Goal: Information Seeking & Learning: Learn about a topic

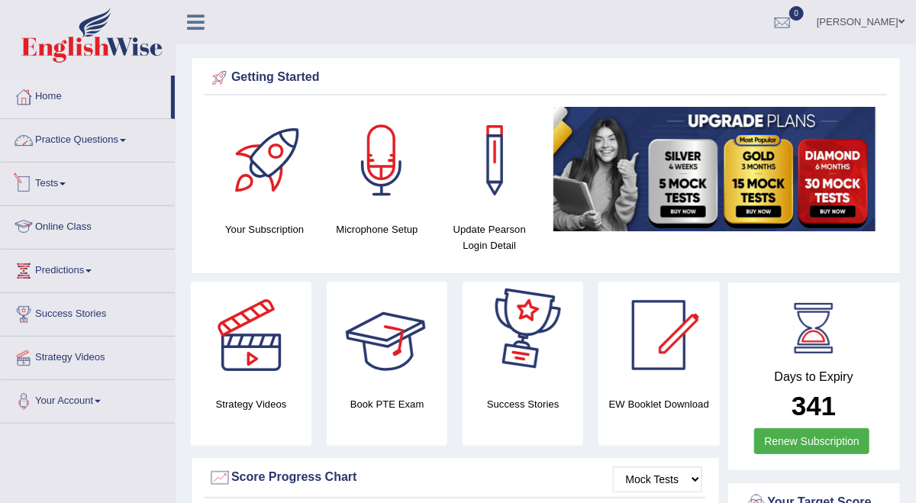
click at [68, 134] on link "Practice Questions" at bounding box center [88, 138] width 174 height 38
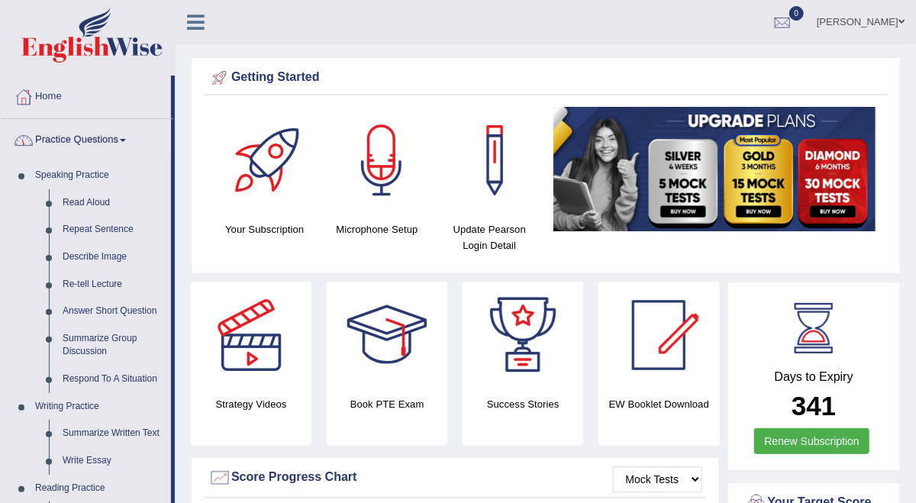
click at [68, 134] on link "Practice Questions" at bounding box center [86, 138] width 170 height 38
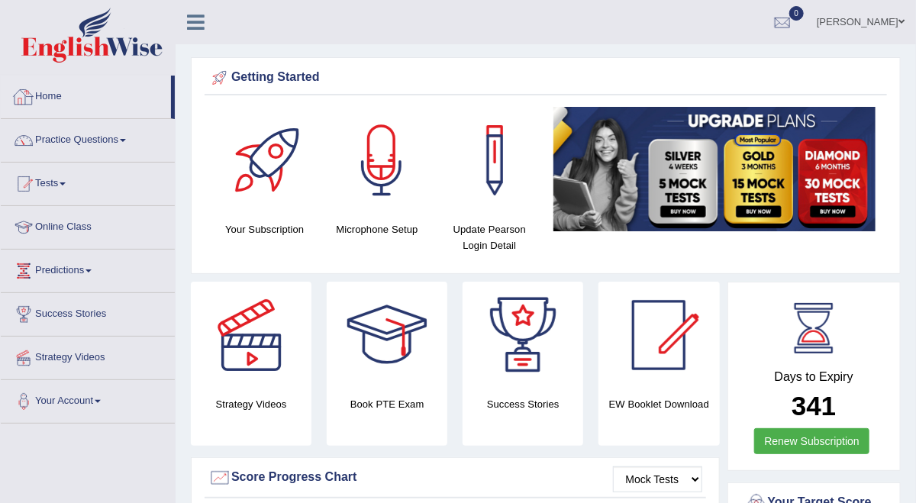
click at [48, 85] on link "Home" at bounding box center [86, 95] width 170 height 38
click at [116, 219] on link "Online Class" at bounding box center [88, 225] width 174 height 38
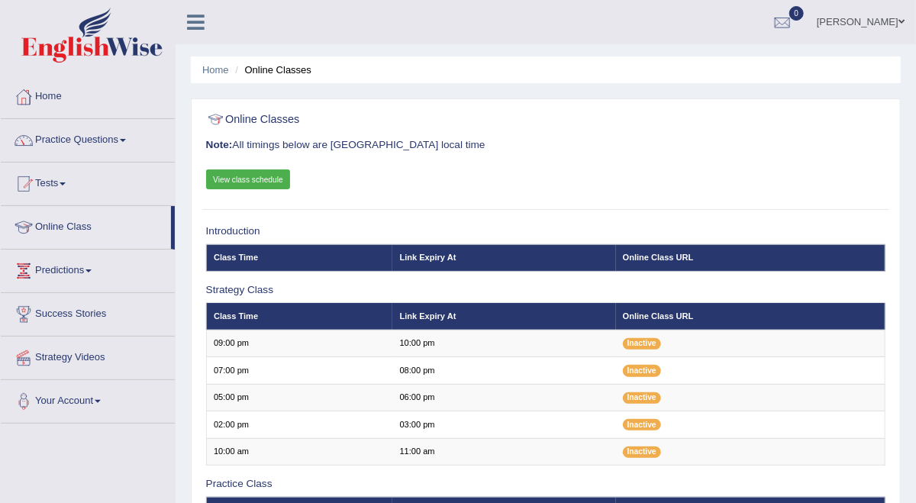
click at [266, 187] on link "View class schedule" at bounding box center [248, 179] width 85 height 20
click at [139, 136] on link "Practice Questions" at bounding box center [88, 138] width 174 height 38
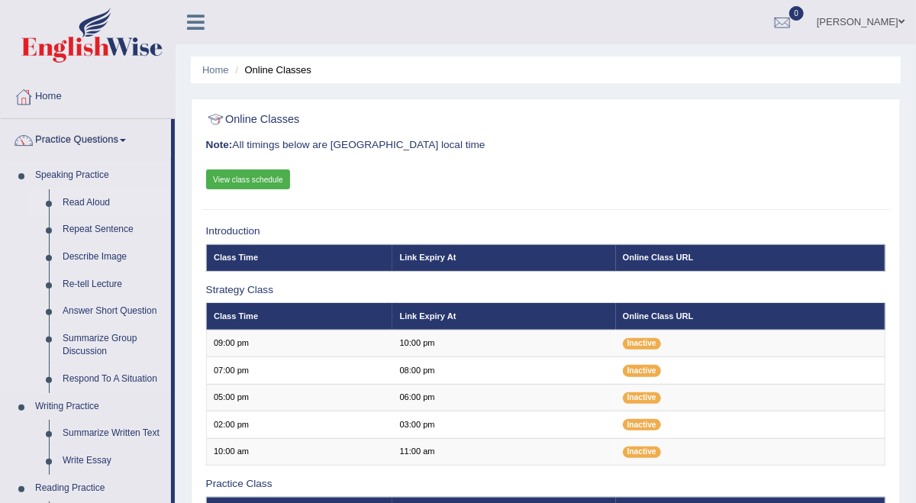
click at [95, 198] on link "Read Aloud" at bounding box center [113, 202] width 115 height 27
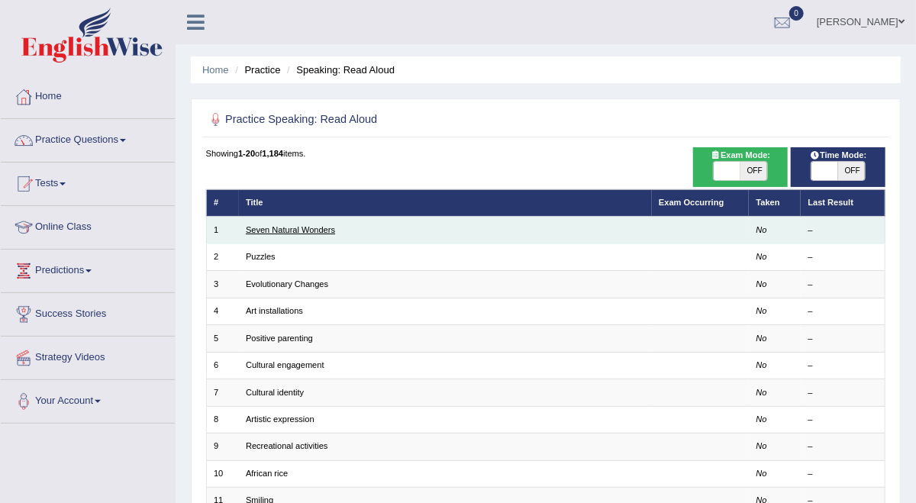
click at [324, 234] on link "Seven Natural Wonders" at bounding box center [290, 229] width 89 height 9
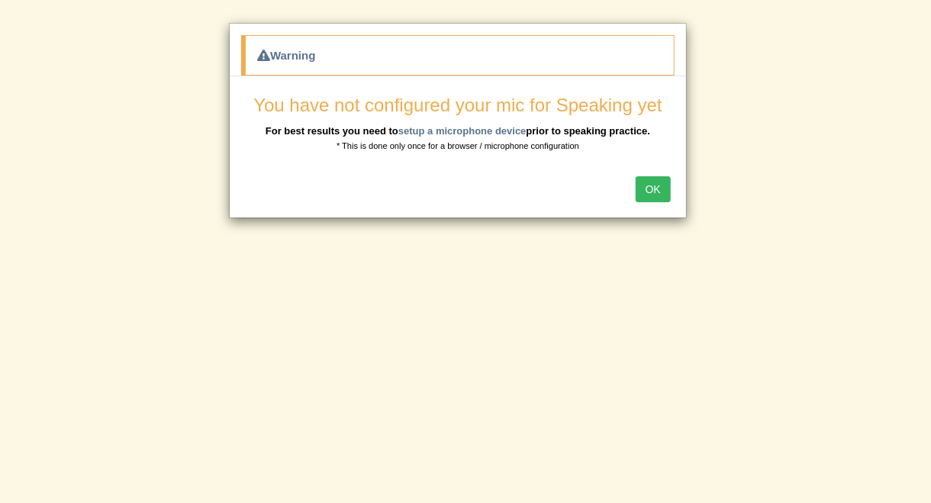
click at [654, 189] on button "OK" at bounding box center [653, 189] width 35 height 26
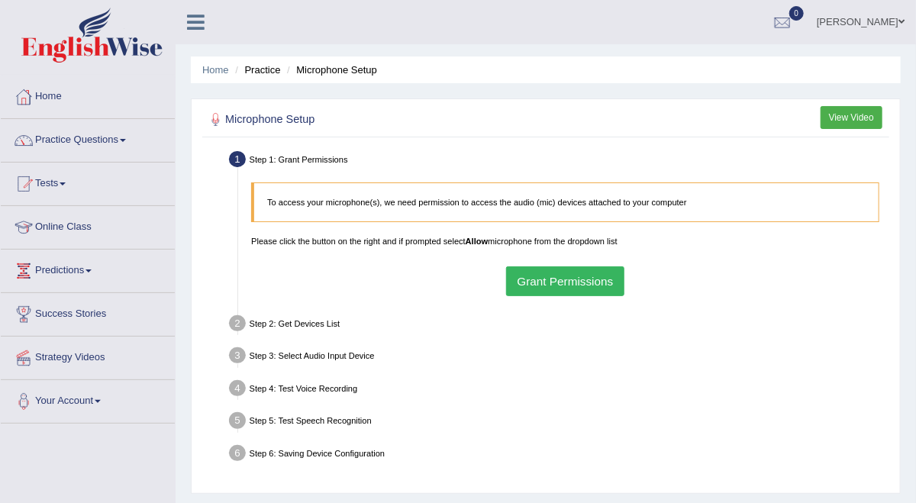
click at [599, 296] on button "Grant Permissions" at bounding box center [565, 281] width 118 height 30
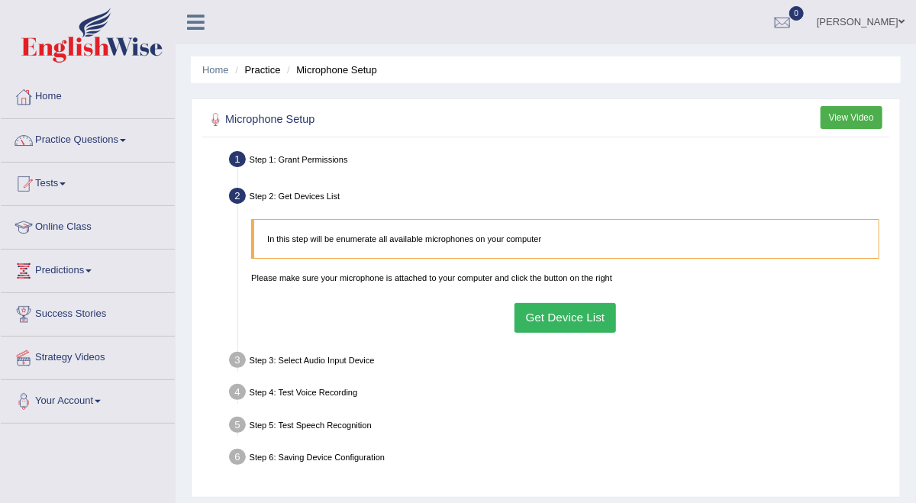
click at [586, 333] on button "Get Device List" at bounding box center [565, 318] width 102 height 30
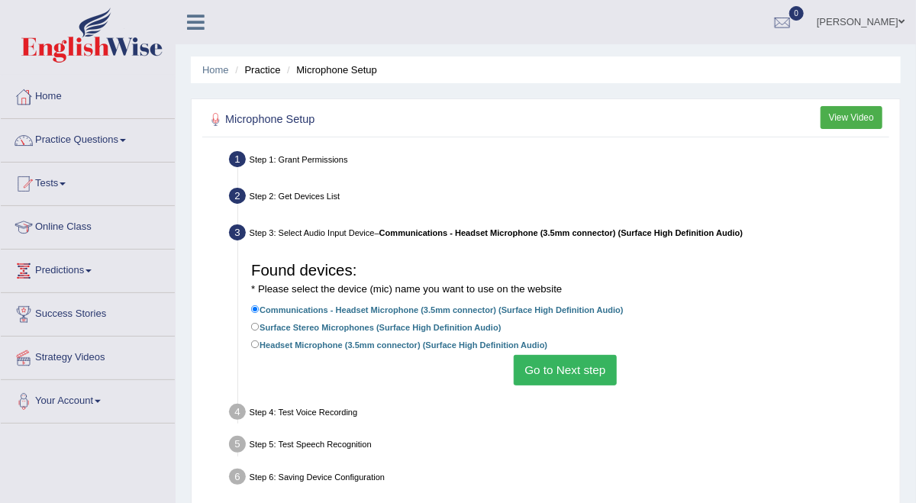
click at [595, 385] on button "Go to Next step" at bounding box center [565, 370] width 103 height 30
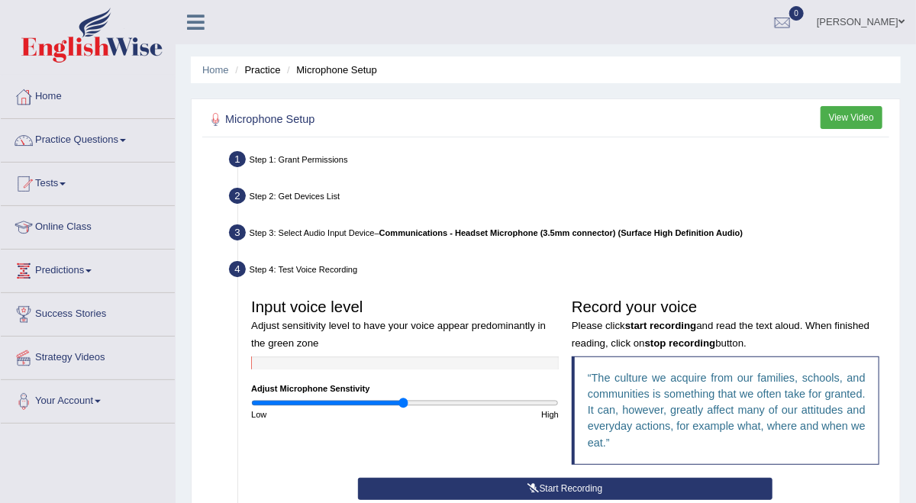
scroll to position [203, 0]
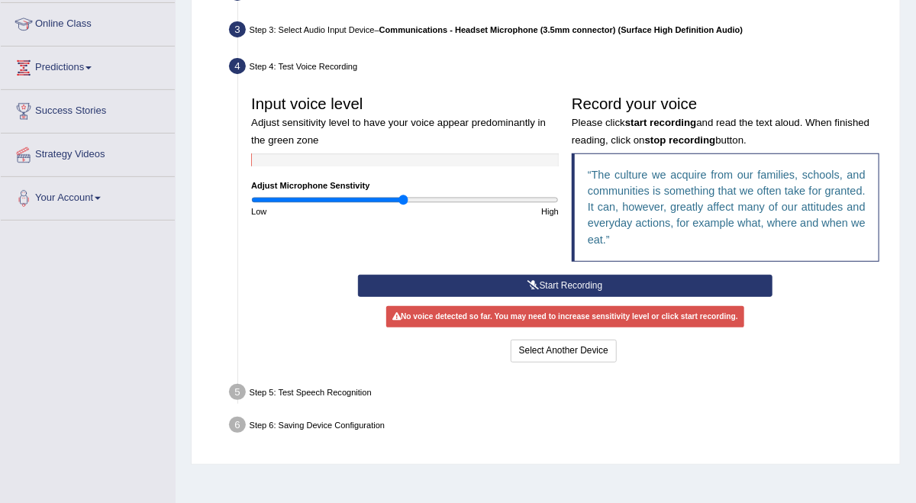
click at [614, 297] on button "Start Recording" at bounding box center [565, 286] width 414 height 22
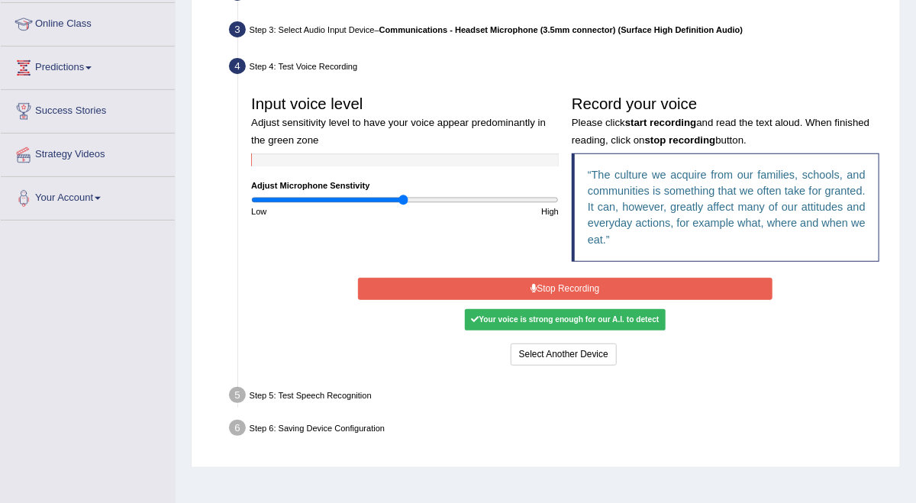
click at [614, 300] on button "Stop Recording" at bounding box center [565, 289] width 414 height 22
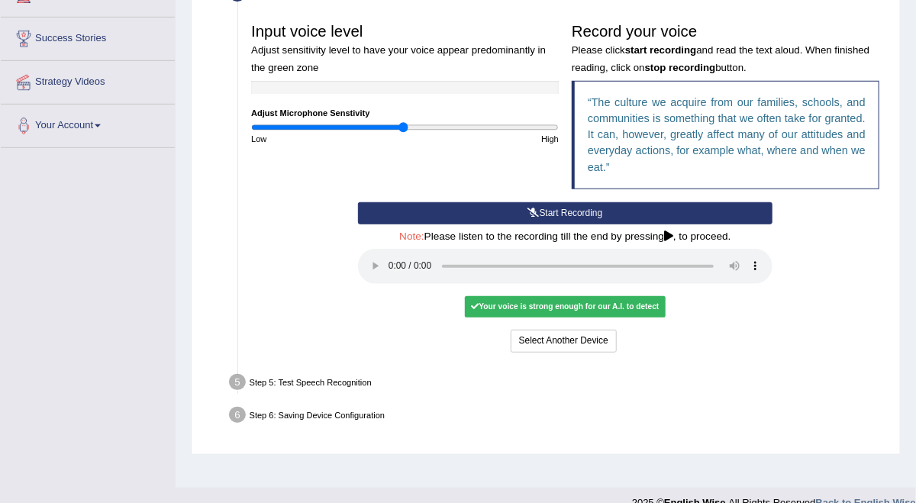
scroll to position [305, 0]
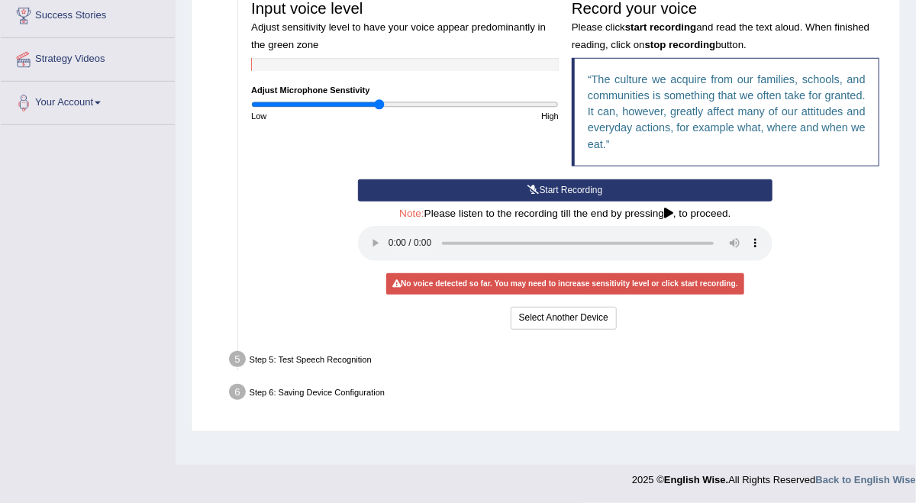
drag, startPoint x: 406, startPoint y: 153, endPoint x: 383, endPoint y: 157, distance: 23.4
click at [386, 110] on input "range" at bounding box center [405, 104] width 308 height 11
type input "0.8"
click at [381, 110] on input "range" at bounding box center [405, 104] width 308 height 11
click at [584, 202] on button "Start Recording" at bounding box center [565, 190] width 414 height 22
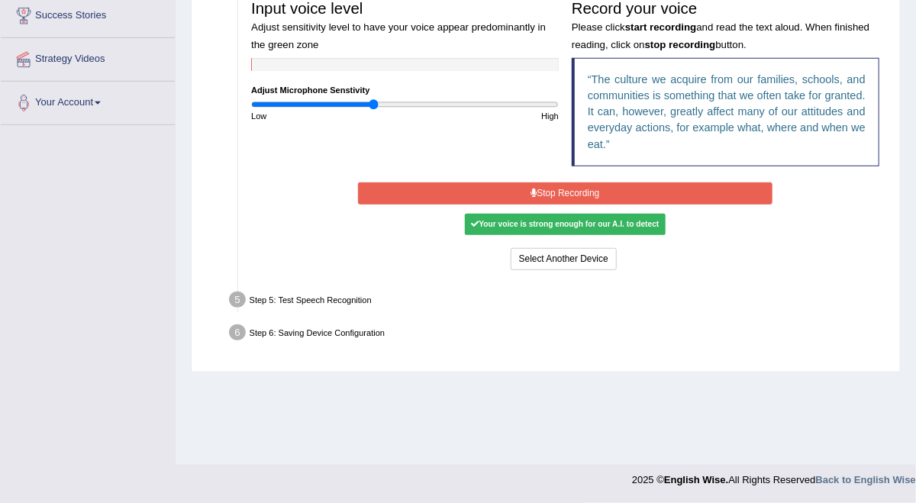
click at [632, 205] on button "Stop Recording" at bounding box center [565, 193] width 414 height 22
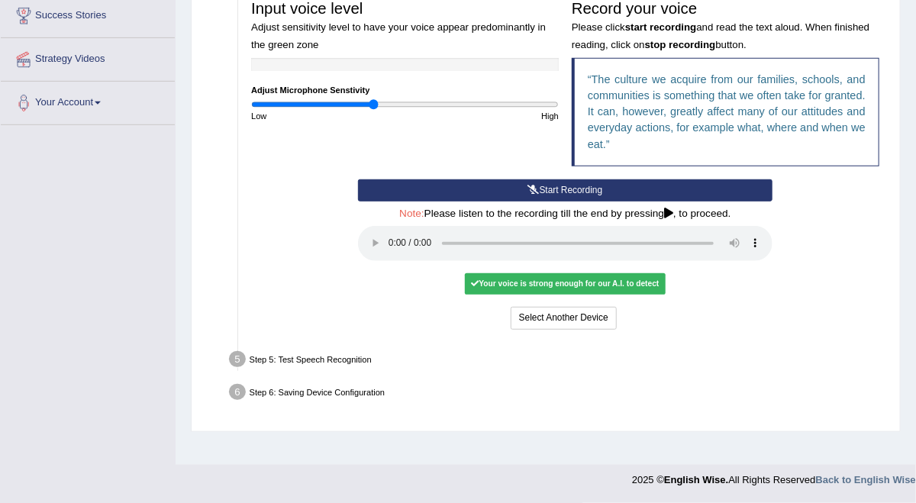
scroll to position [406, 0]
click at [635, 321] on button "Voice is ok. Go to Next step" at bounding box center [619, 318] width 128 height 22
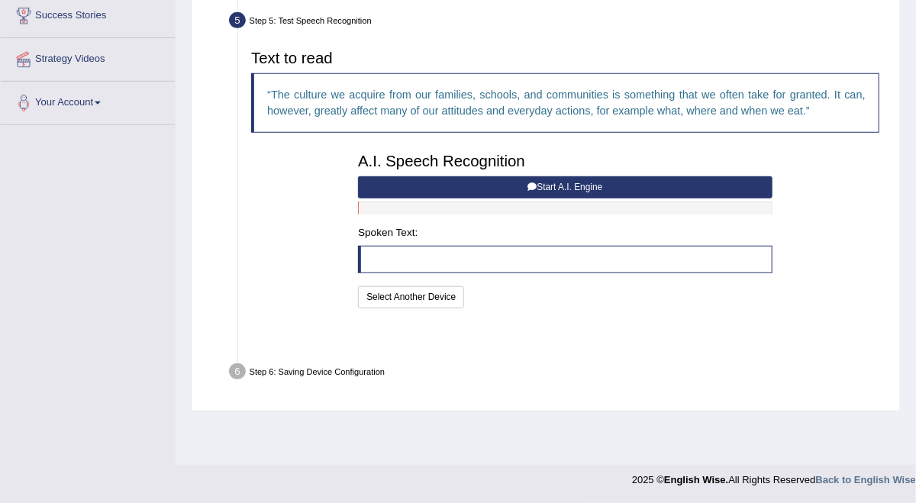
scroll to position [327, 0]
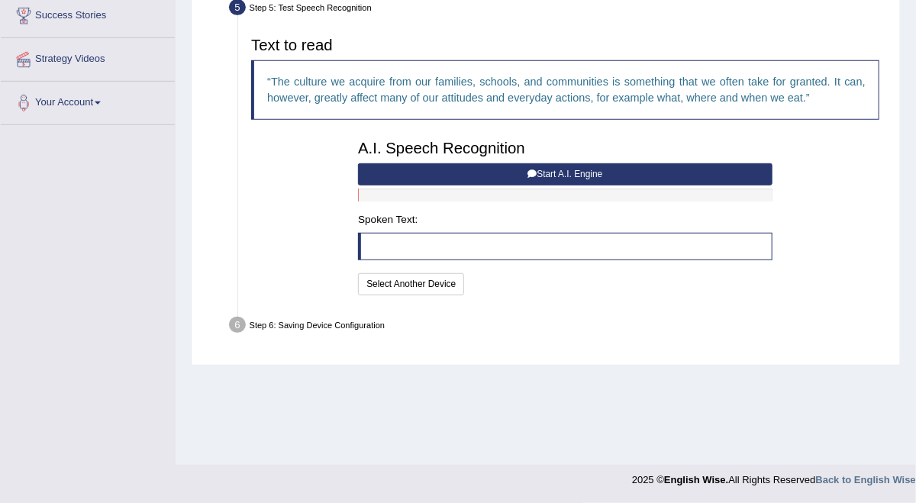
click at [572, 185] on button "Start A.I. Engine" at bounding box center [565, 174] width 414 height 22
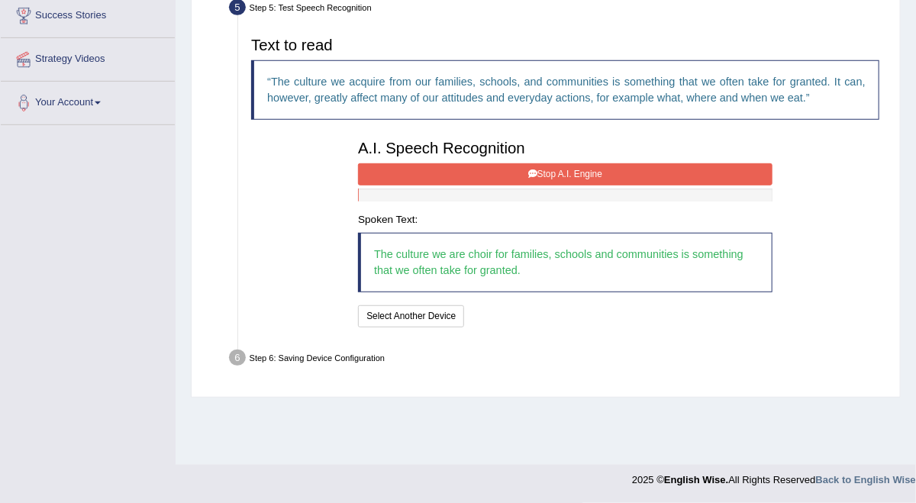
click at [610, 185] on button "Stop A.I. Engine" at bounding box center [565, 174] width 414 height 22
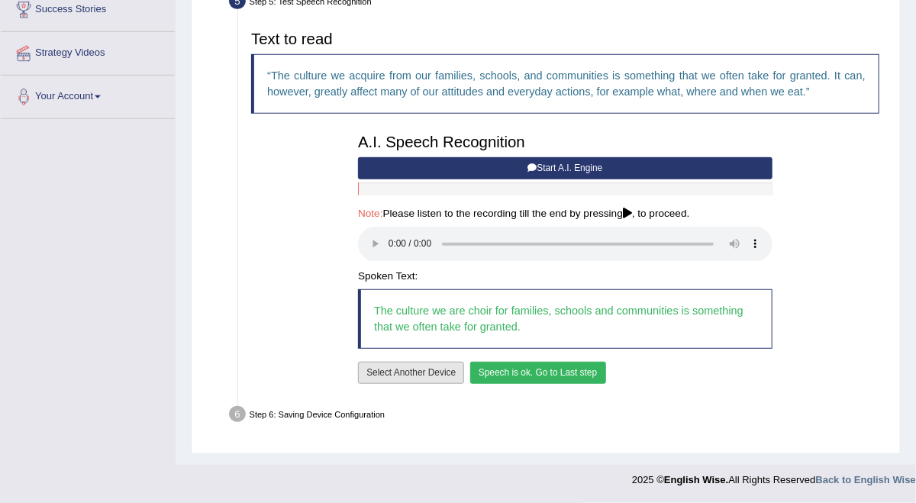
scroll to position [407, 0]
click at [605, 384] on button "Speech is ok. Go to Last step" at bounding box center [538, 373] width 136 height 22
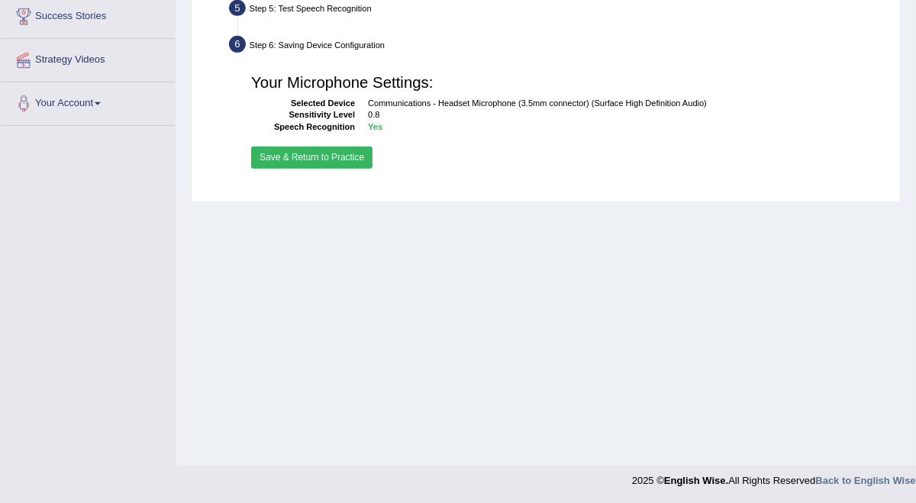
click at [370, 169] on button "Save & Return to Practice" at bounding box center [311, 158] width 121 height 22
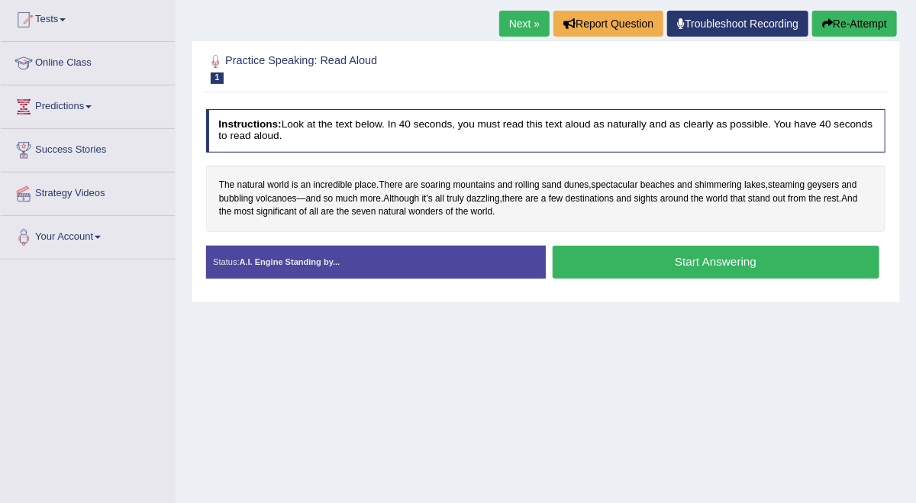
scroll to position [203, 0]
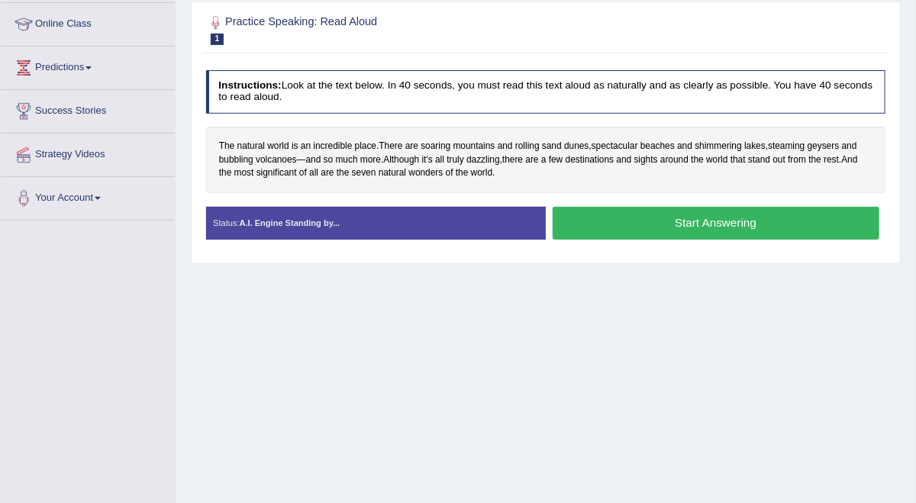
click at [678, 240] on button "Start Answering" at bounding box center [716, 223] width 327 height 33
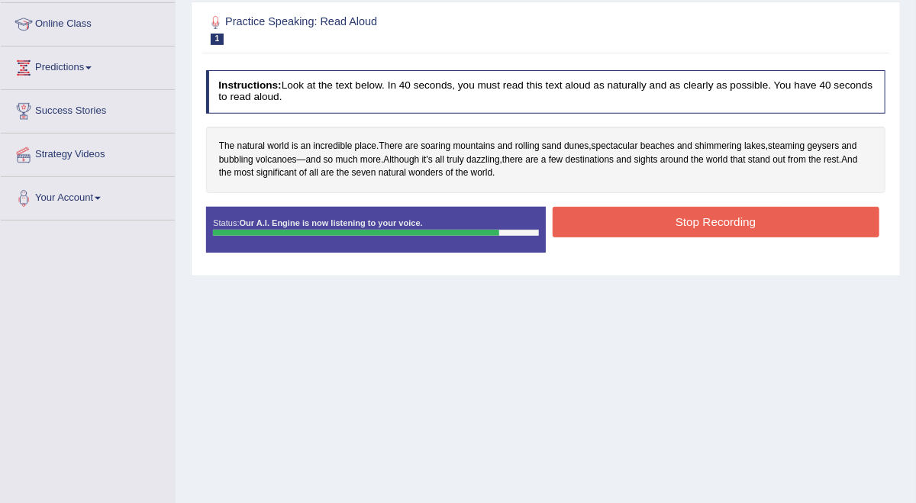
click at [759, 237] on button "Stop Recording" at bounding box center [716, 222] width 327 height 30
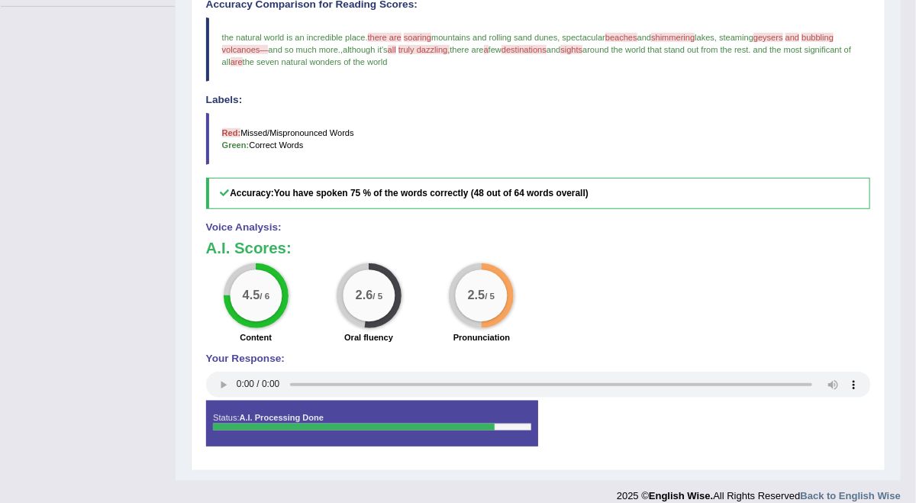
scroll to position [144, 0]
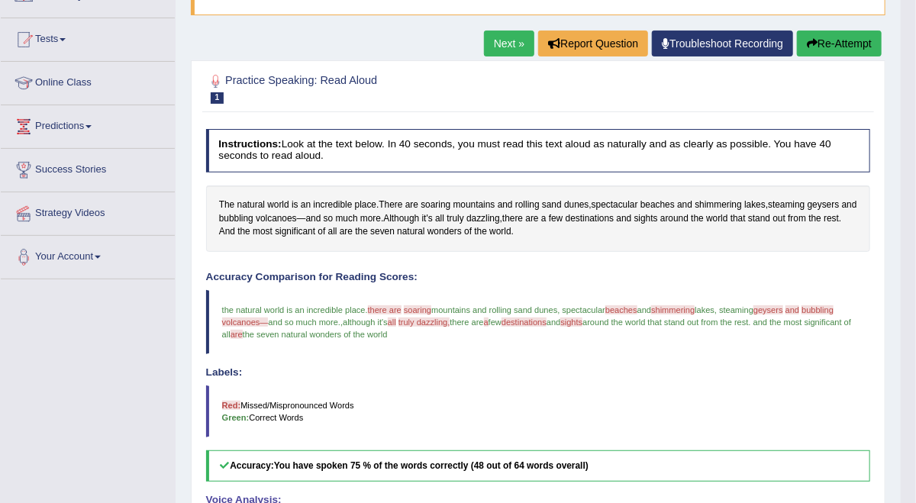
click at [505, 40] on link "Next »" at bounding box center [509, 44] width 50 height 26
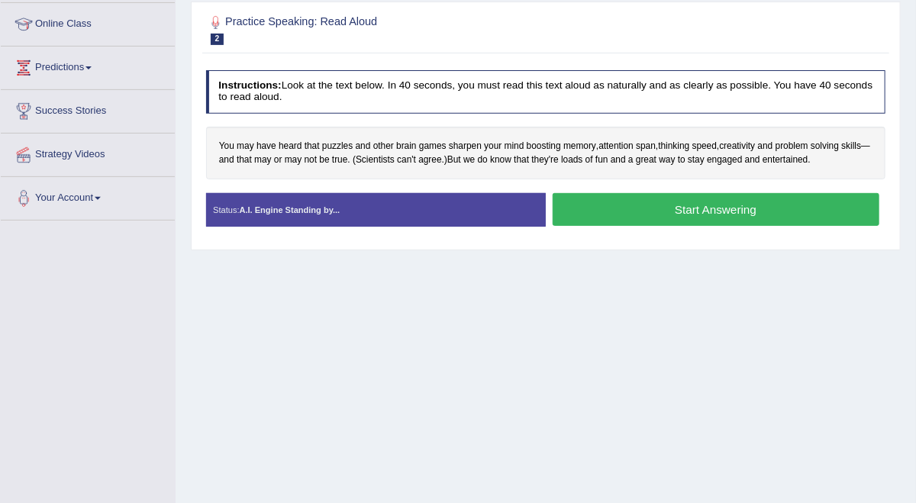
scroll to position [298, 0]
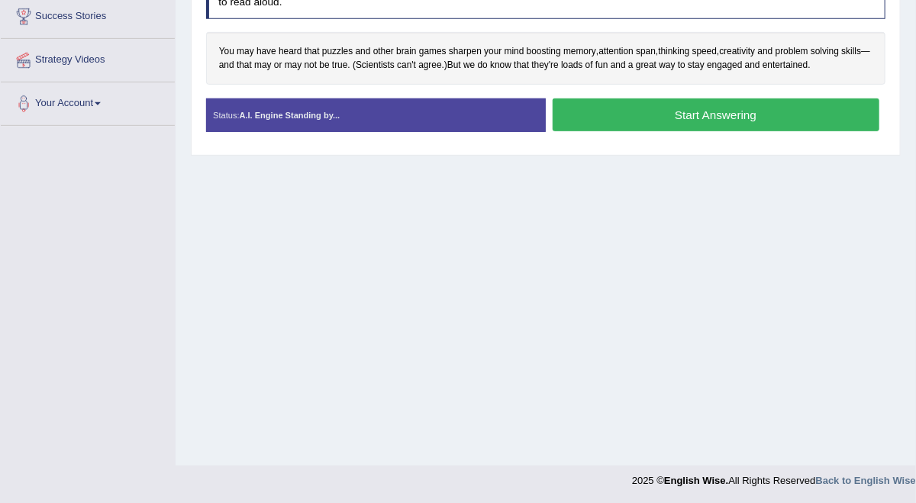
click at [741, 131] on button "Start Answering" at bounding box center [716, 114] width 327 height 33
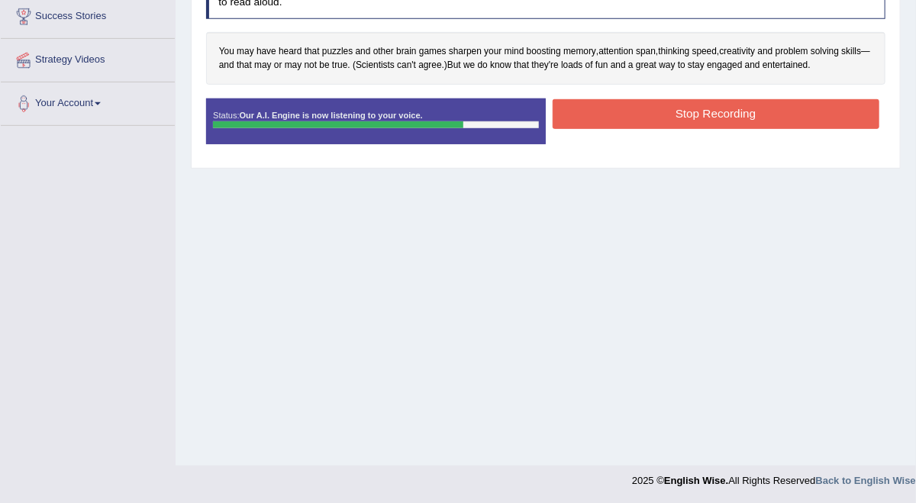
click at [770, 129] on button "Stop Recording" at bounding box center [716, 114] width 327 height 30
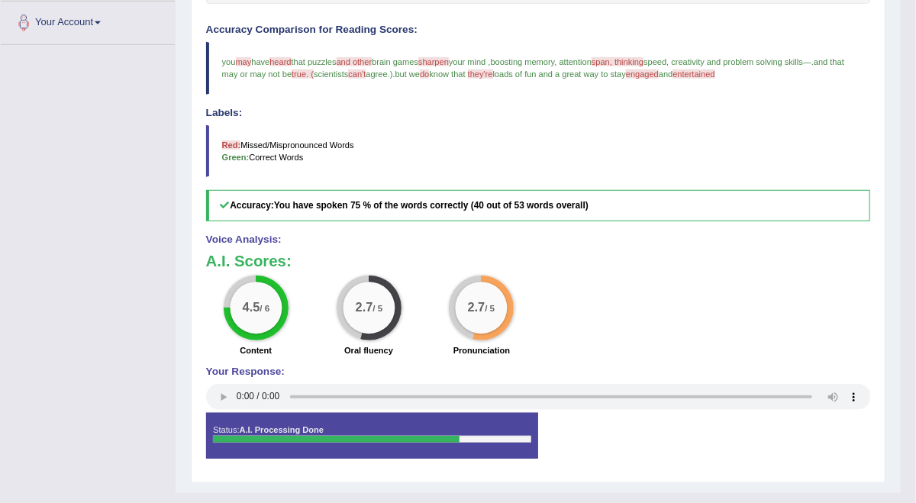
scroll to position [43, 0]
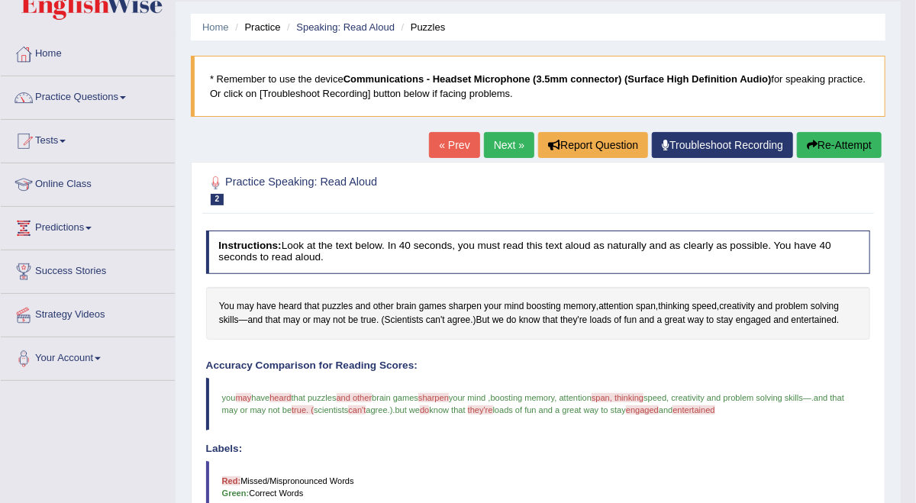
click at [851, 143] on button "Re-Attempt" at bounding box center [839, 145] width 85 height 26
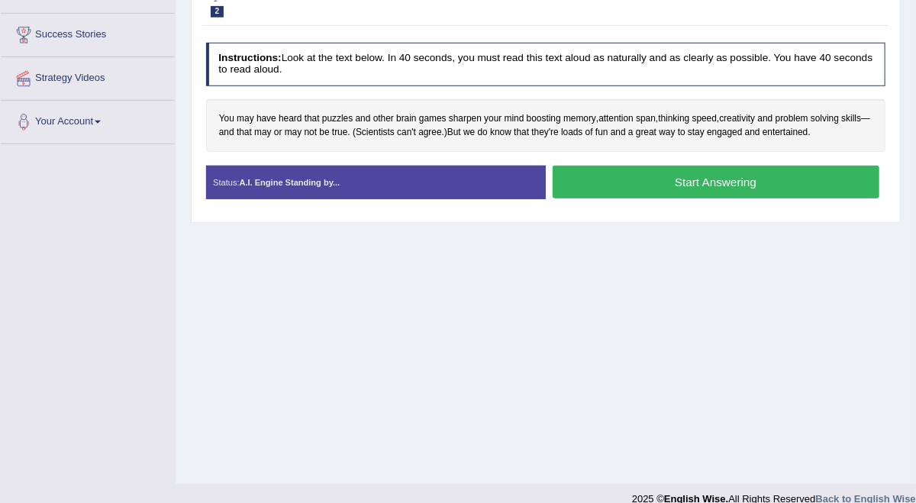
scroll to position [298, 0]
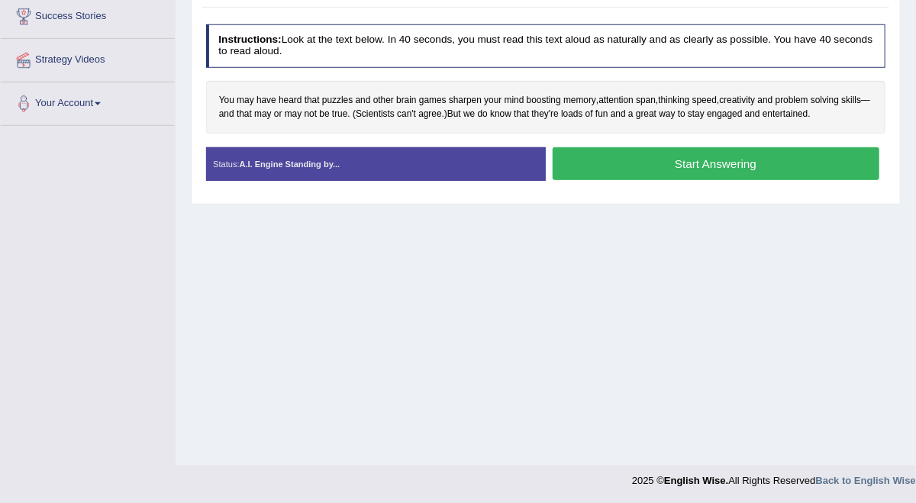
click at [727, 180] on button "Start Answering" at bounding box center [716, 163] width 327 height 33
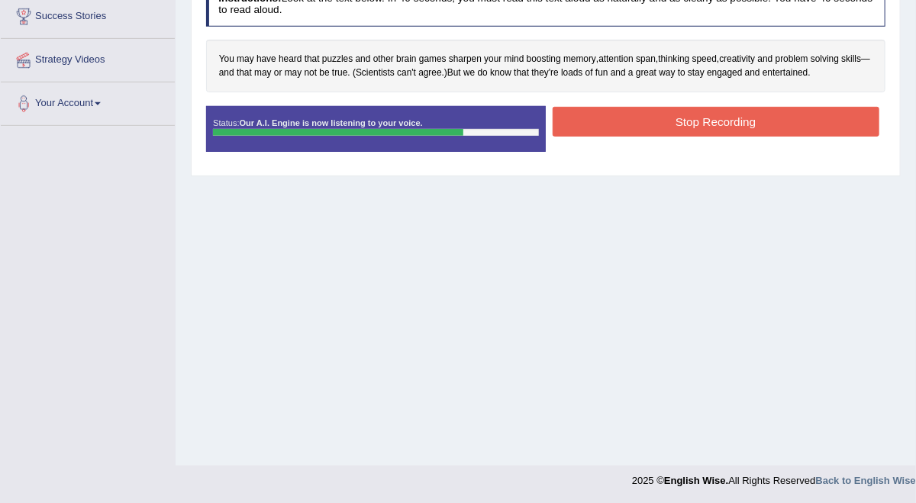
click at [835, 137] on button "Stop Recording" at bounding box center [716, 122] width 327 height 30
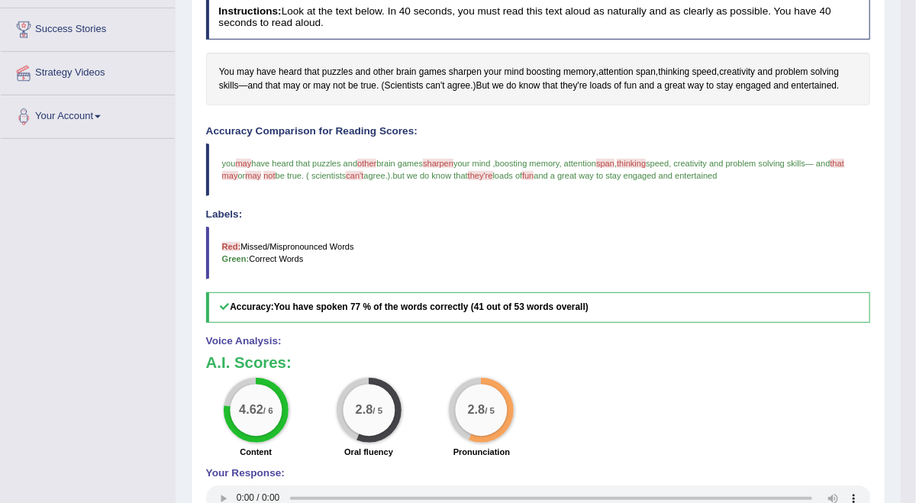
scroll to position [51, 0]
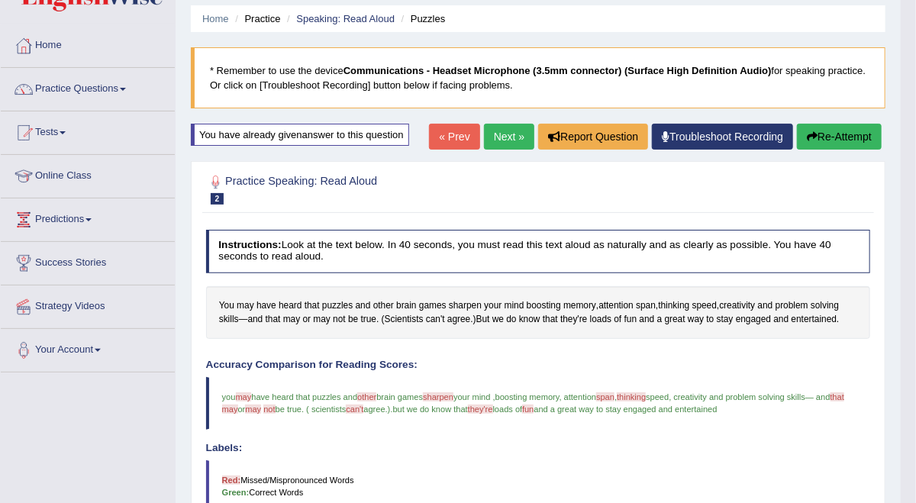
click at [504, 137] on link "Next »" at bounding box center [509, 137] width 50 height 26
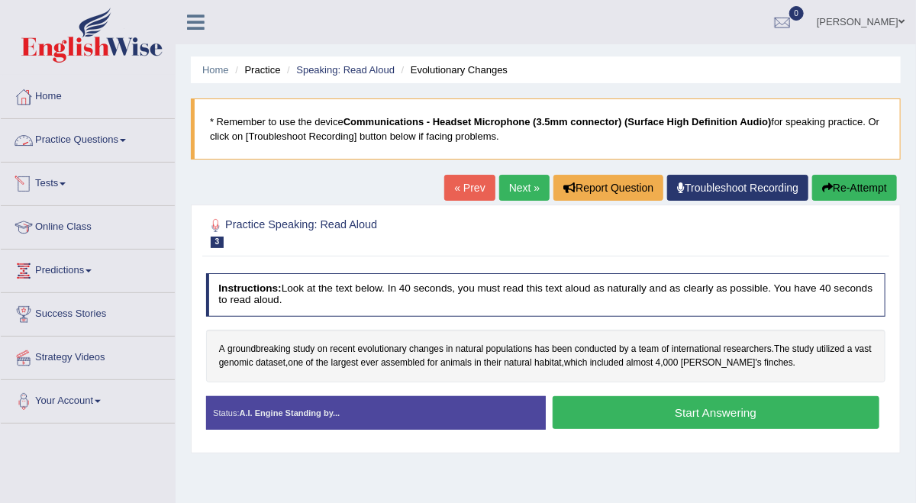
click at [91, 171] on link "Tests" at bounding box center [88, 182] width 174 height 38
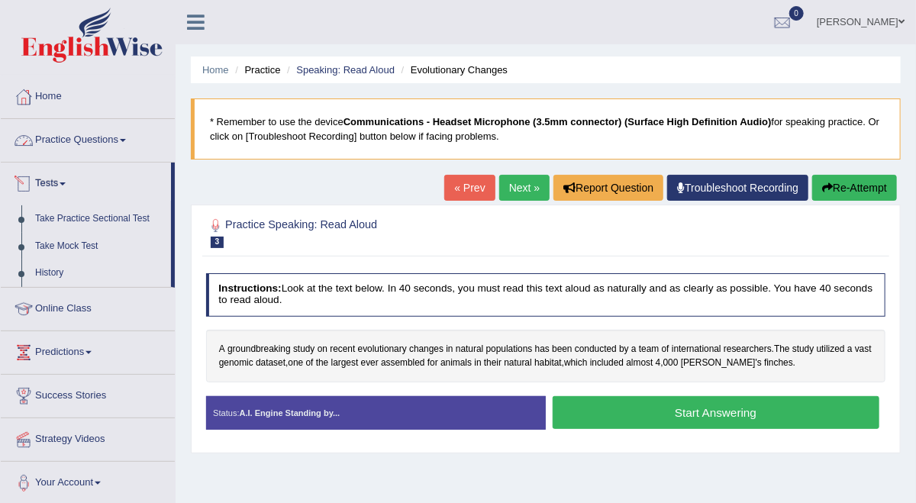
click at [121, 134] on link "Practice Questions" at bounding box center [88, 138] width 174 height 38
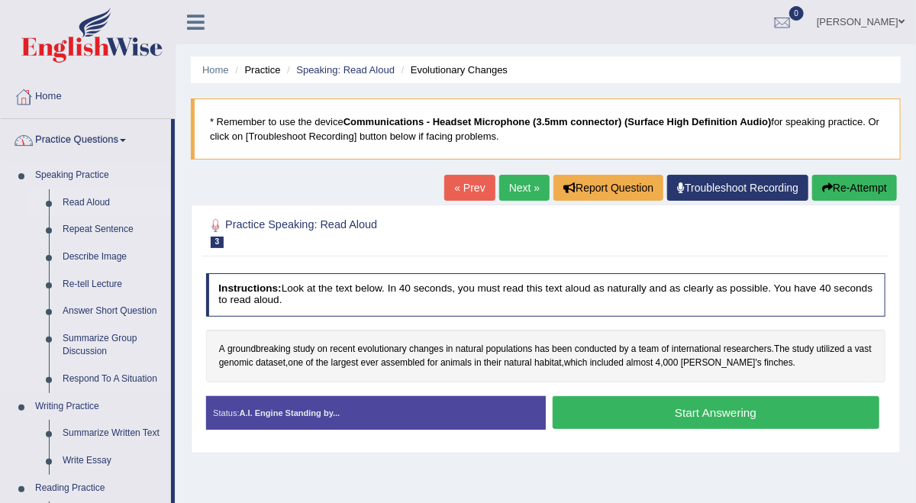
click at [89, 198] on link "Read Aloud" at bounding box center [113, 202] width 115 height 27
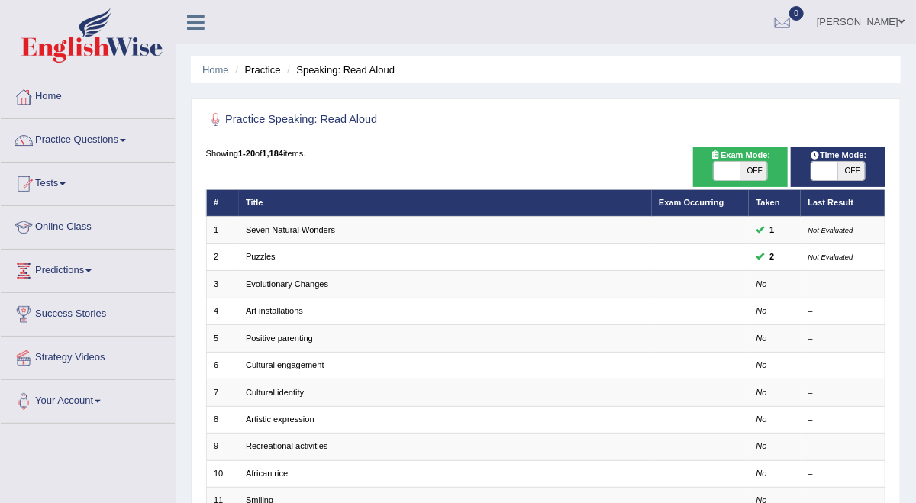
click at [730, 173] on span at bounding box center [727, 171] width 27 height 18
click at [748, 180] on span "OFF" at bounding box center [753, 171] width 27 height 18
checkbox input "true"
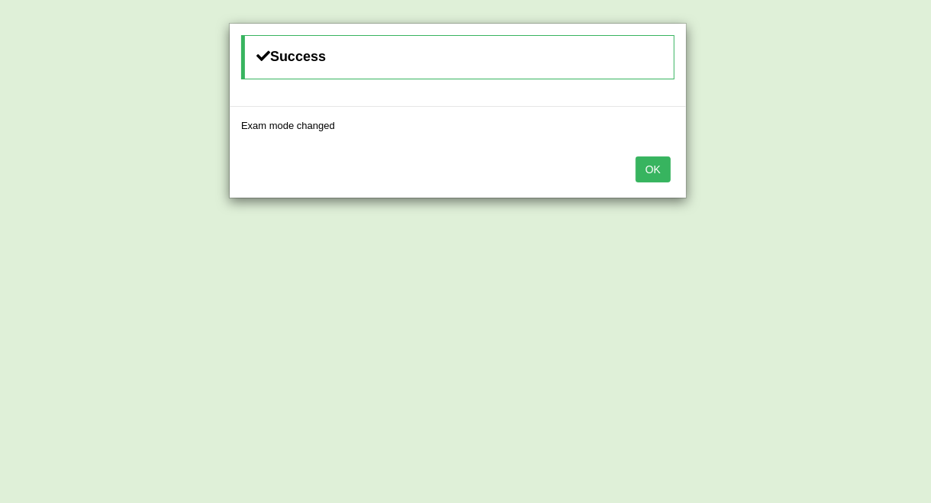
click at [656, 176] on button "OK" at bounding box center [653, 169] width 35 height 26
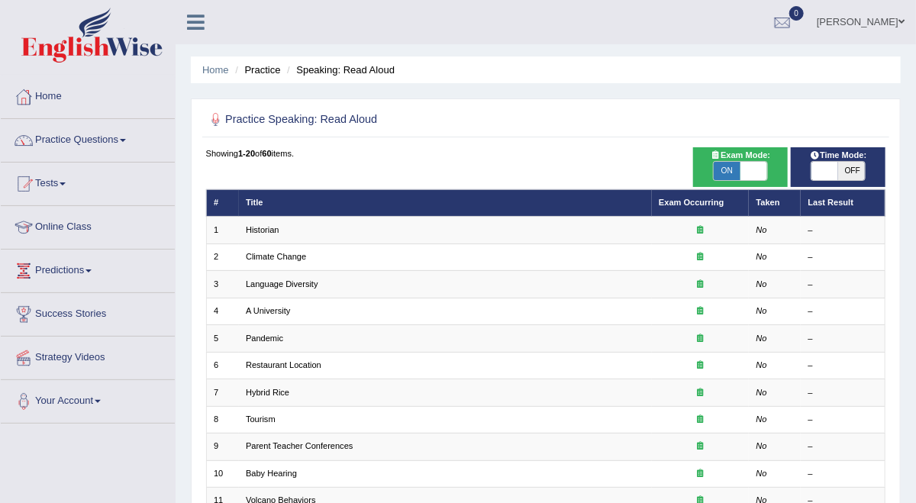
click at [824, 180] on span at bounding box center [824, 171] width 27 height 18
checkbox input "true"
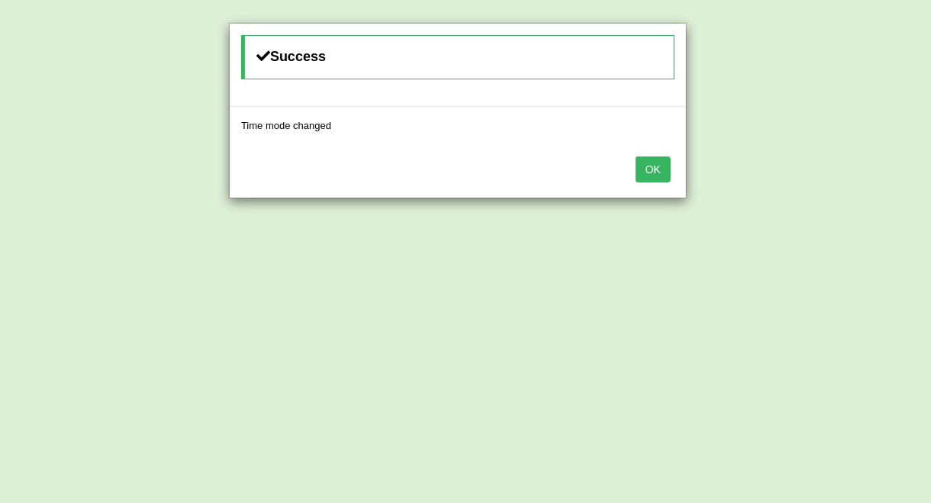
drag, startPoint x: 655, startPoint y: 163, endPoint x: 648, endPoint y: 171, distance: 10.8
click at [653, 165] on button "OK" at bounding box center [653, 169] width 35 height 26
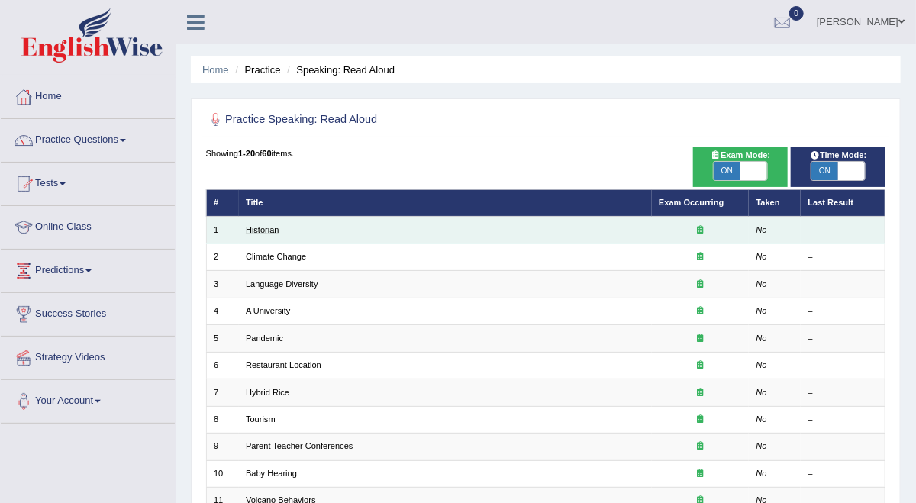
click at [279, 234] on link "Historian" at bounding box center [263, 229] width 34 height 9
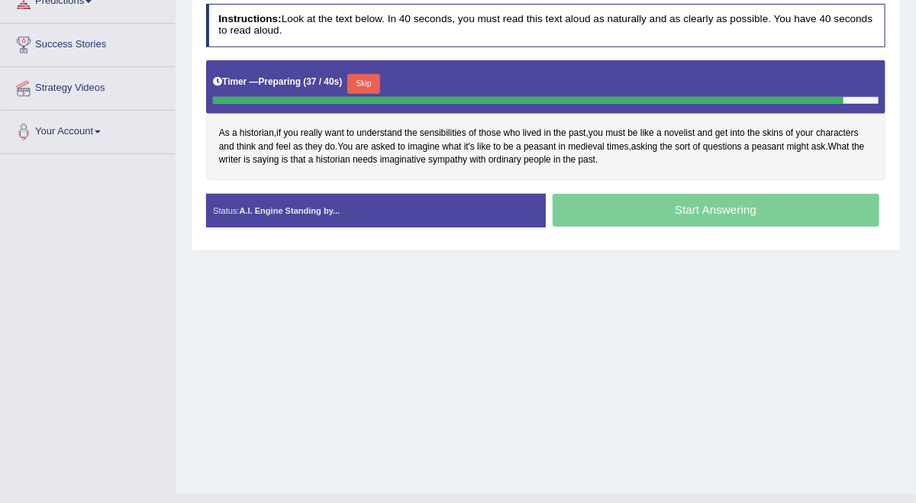
scroll to position [298, 0]
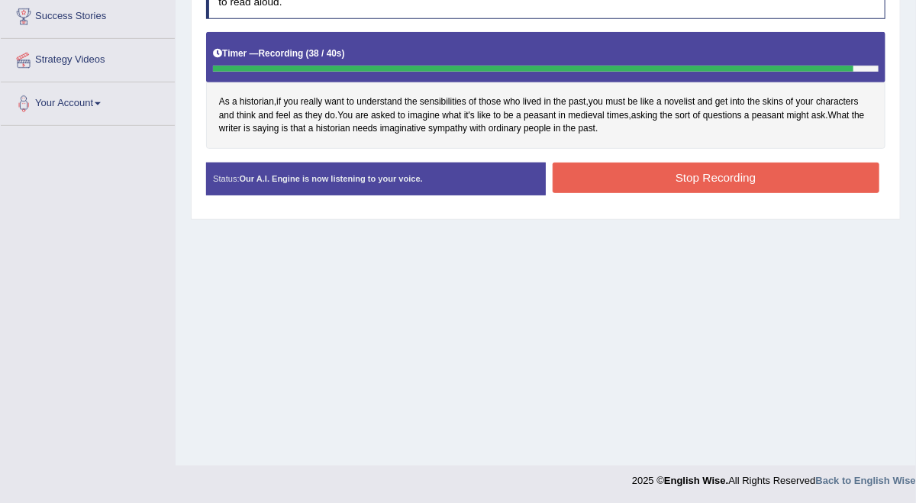
click at [765, 192] on button "Stop Recording" at bounding box center [716, 178] width 327 height 30
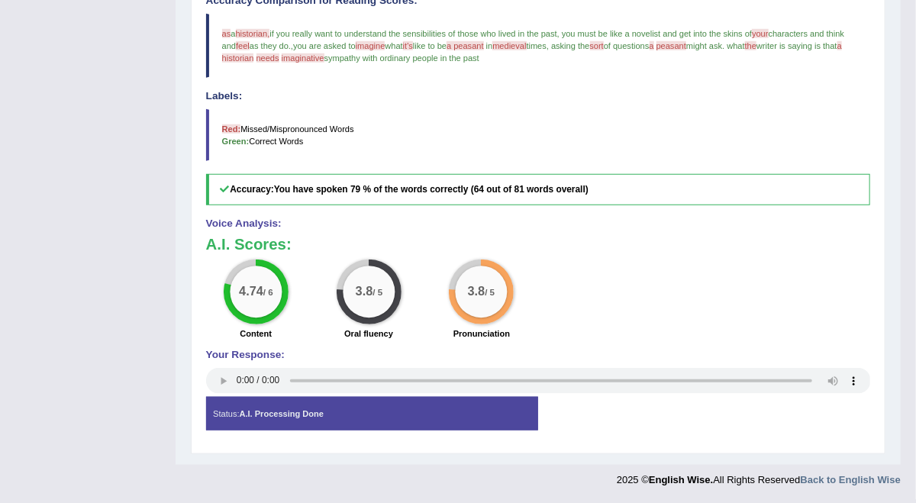
scroll to position [611, 0]
click at [472, 397] on div "Status: A.I. Processing Done" at bounding box center [372, 414] width 332 height 34
click at [475, 401] on div "Status: A.I. Processing Done" at bounding box center [372, 414] width 332 height 34
drag, startPoint x: 474, startPoint y: 408, endPoint x: 513, endPoint y: 396, distance: 40.8
click at [478, 407] on div "Status: A.I. Processing Done" at bounding box center [372, 414] width 332 height 34
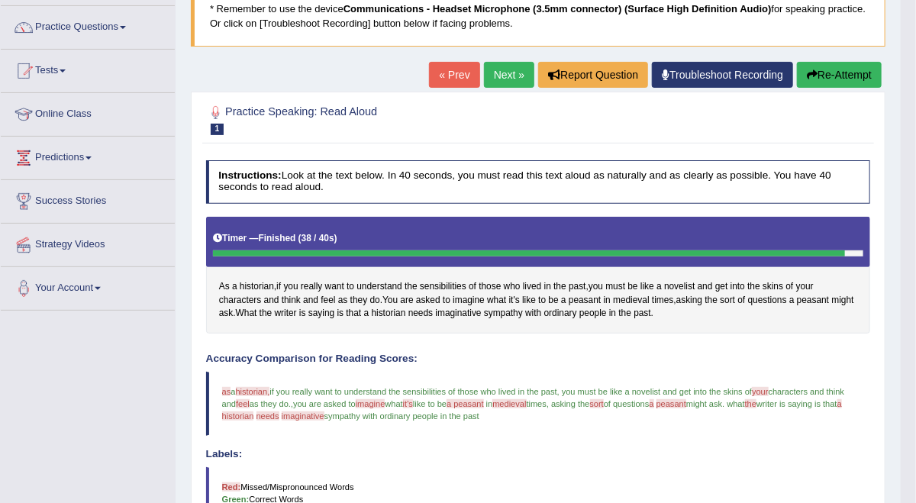
scroll to position [103, 0]
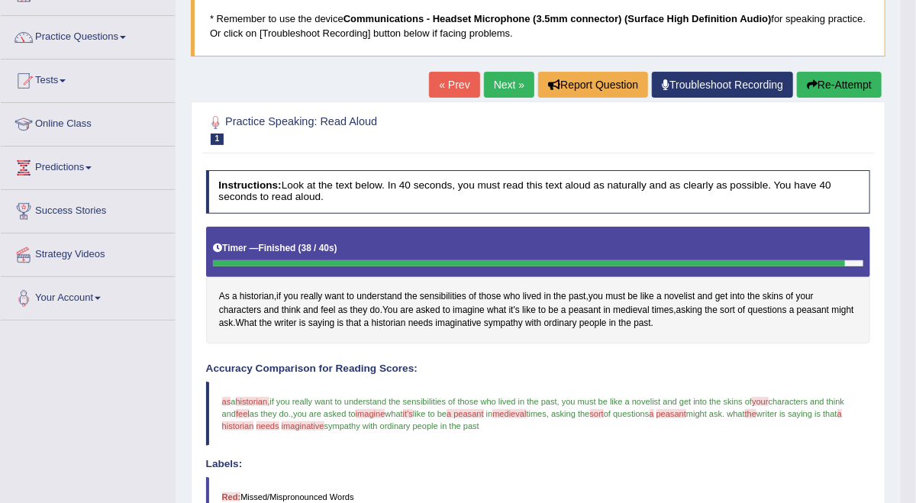
click at [518, 82] on link "Next »" at bounding box center [509, 85] width 50 height 26
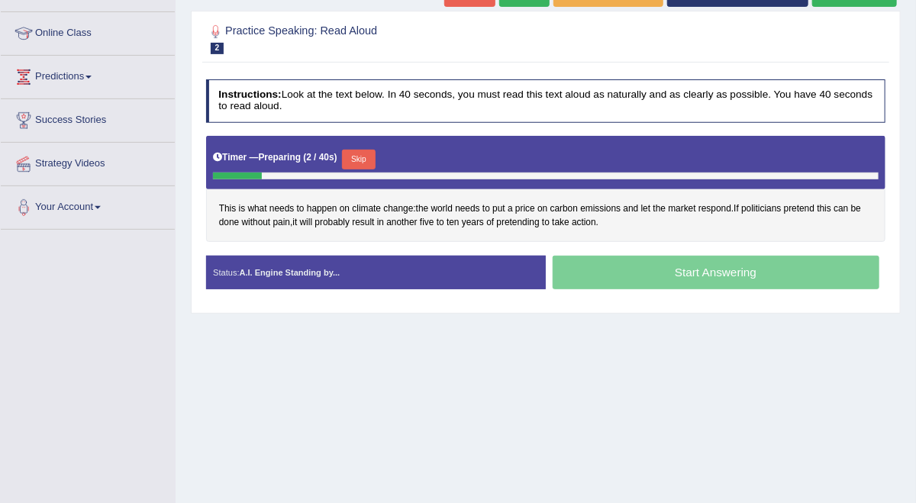
scroll to position [95, 0]
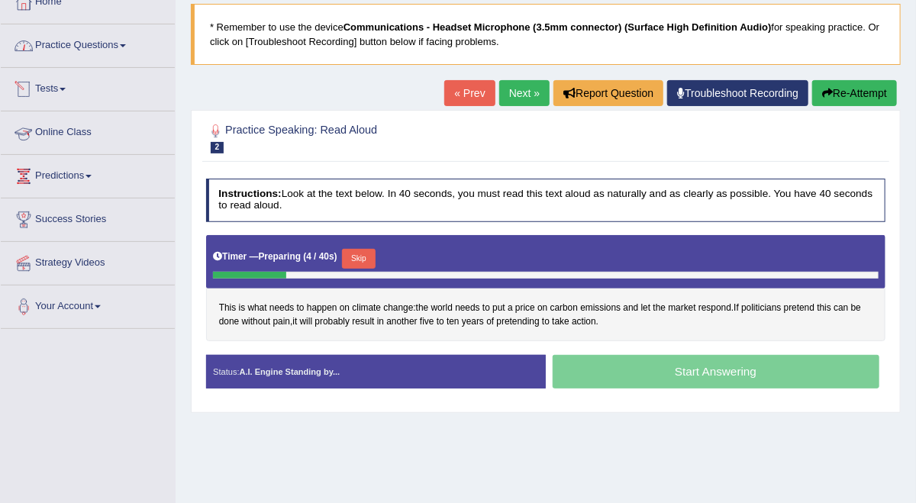
click at [108, 56] on link "Practice Questions" at bounding box center [88, 43] width 174 height 38
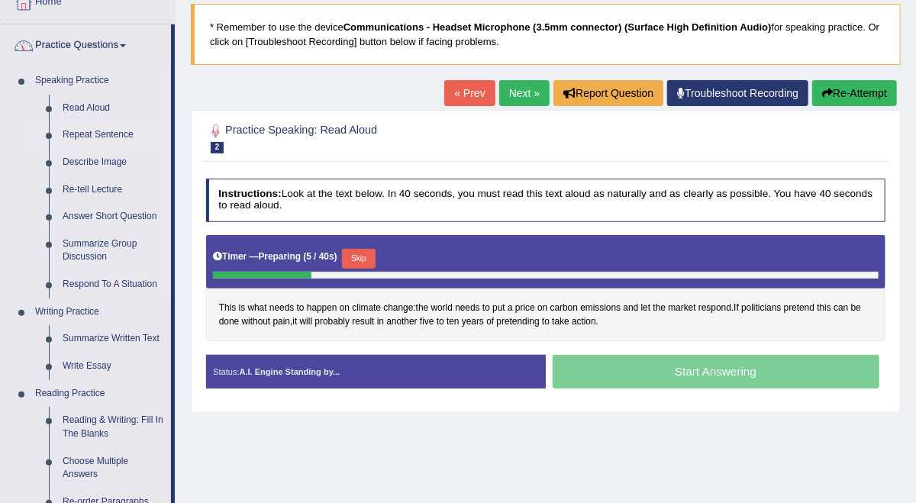
click at [98, 127] on link "Repeat Sentence" at bounding box center [113, 134] width 115 height 27
